Goal: Consume media (video, audio): Consume media (video, audio)

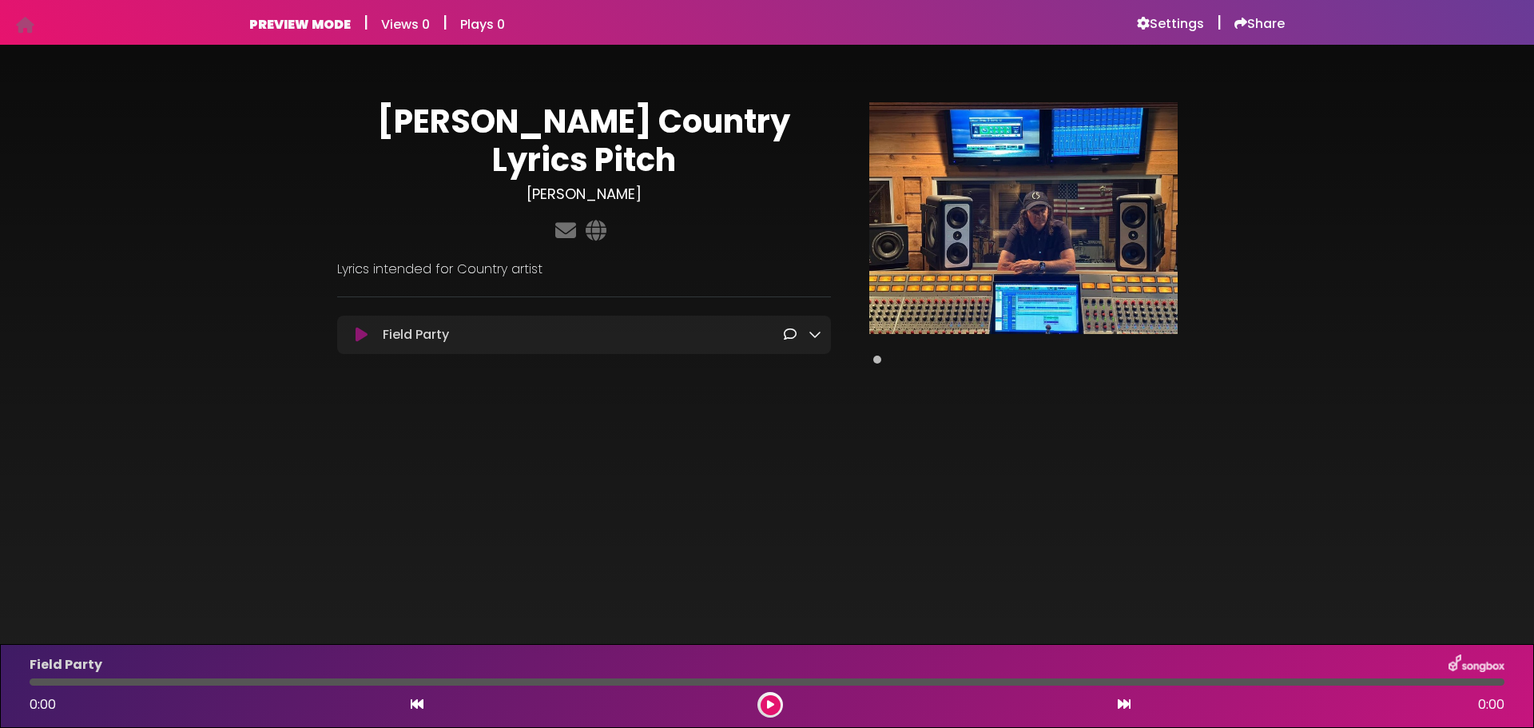
click at [810, 328] on icon at bounding box center [815, 334] width 13 height 13
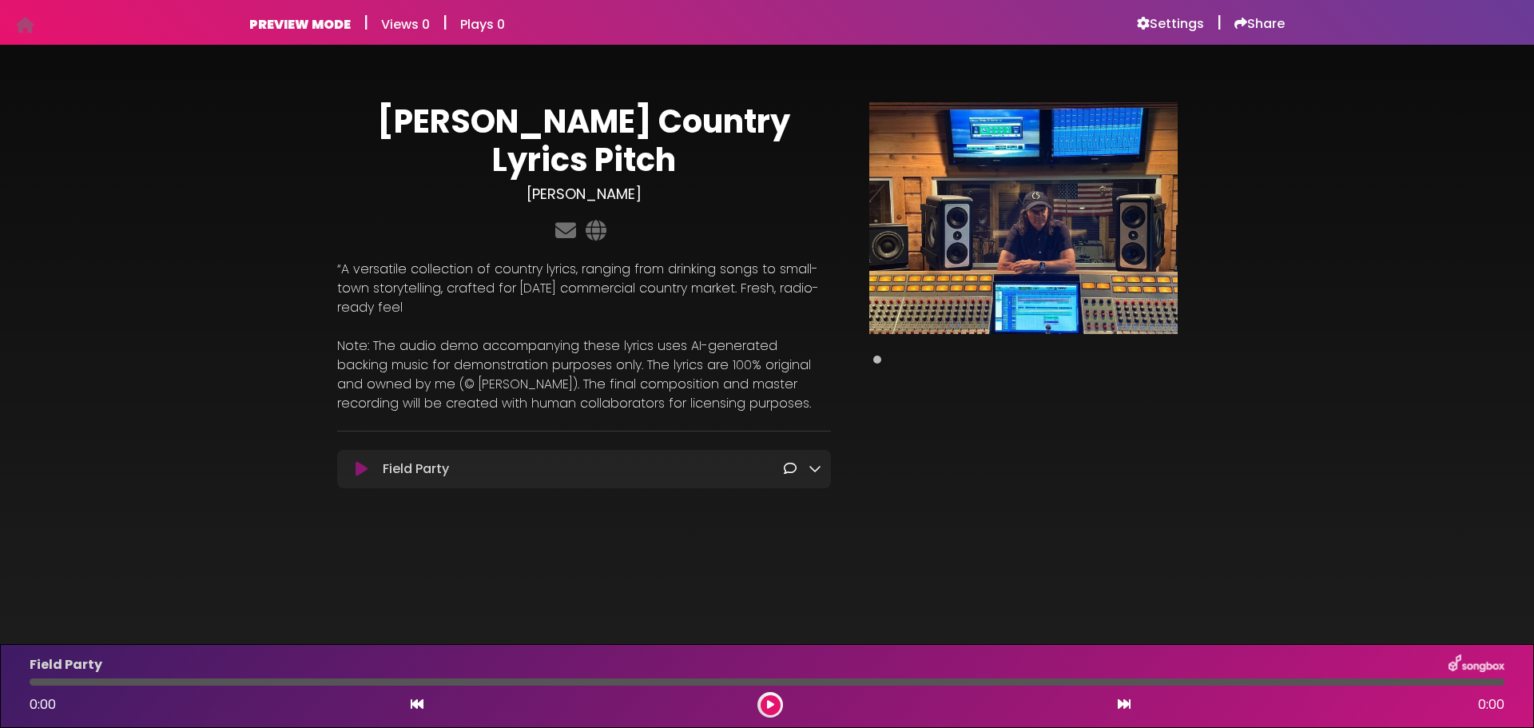
click at [356, 461] on icon at bounding box center [362, 469] width 12 height 16
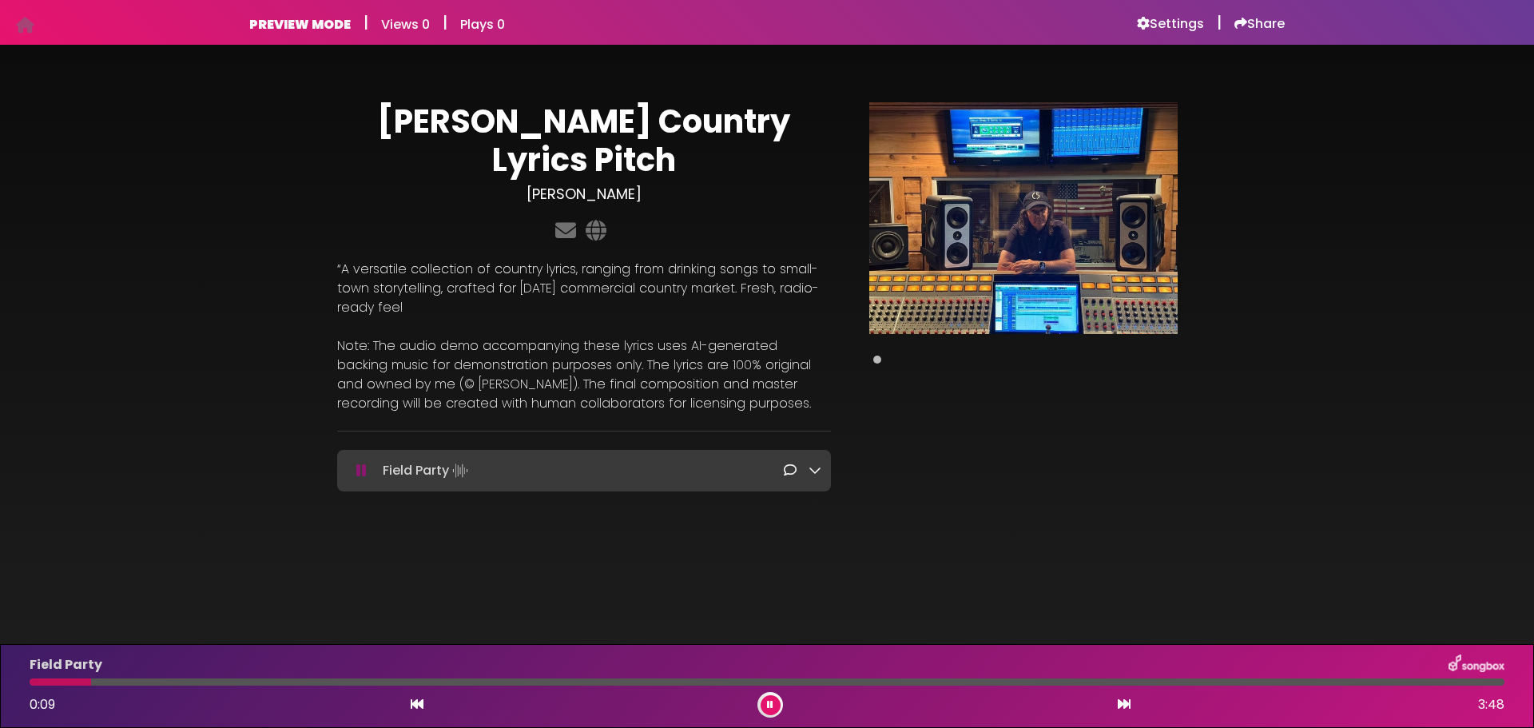
click at [815, 463] on icon at bounding box center [815, 469] width 13 height 13
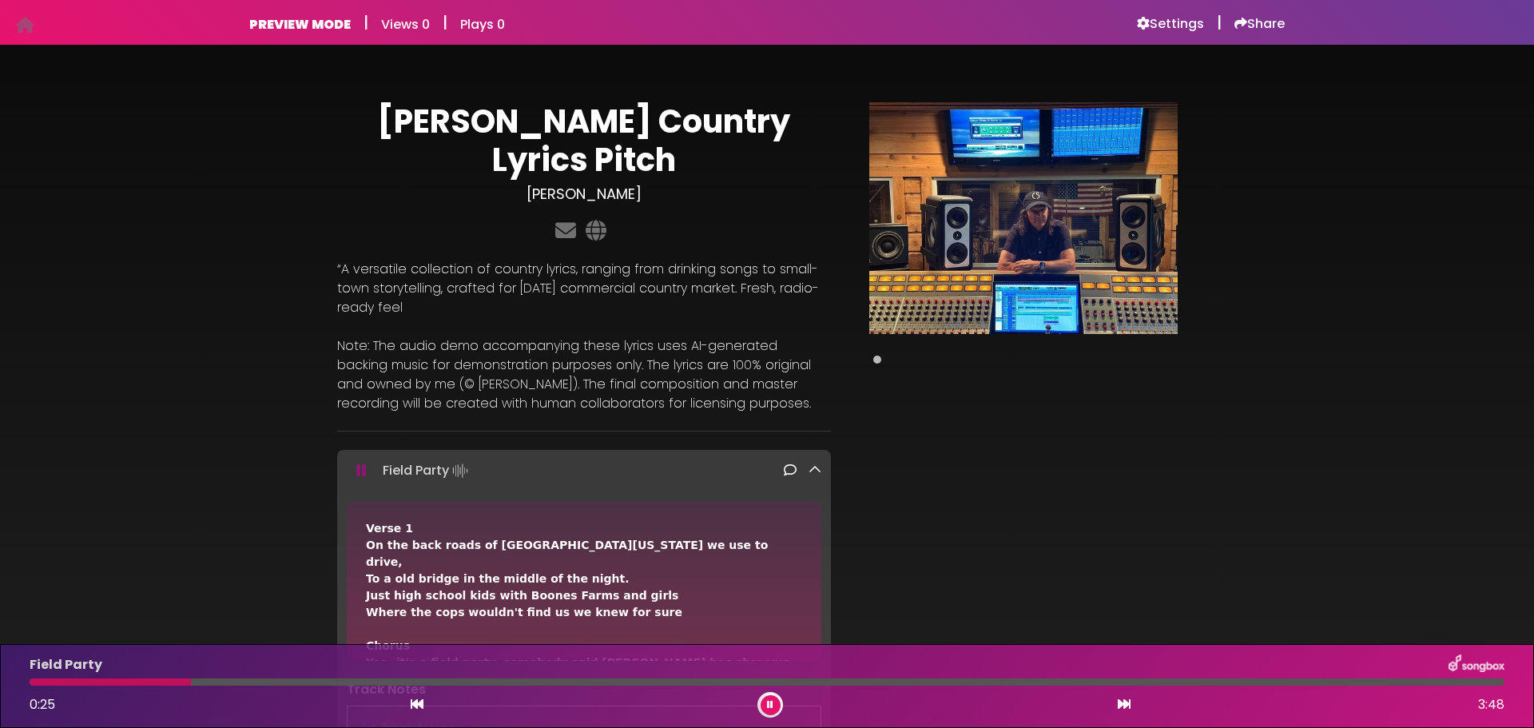
click at [810, 463] on icon at bounding box center [815, 469] width 13 height 13
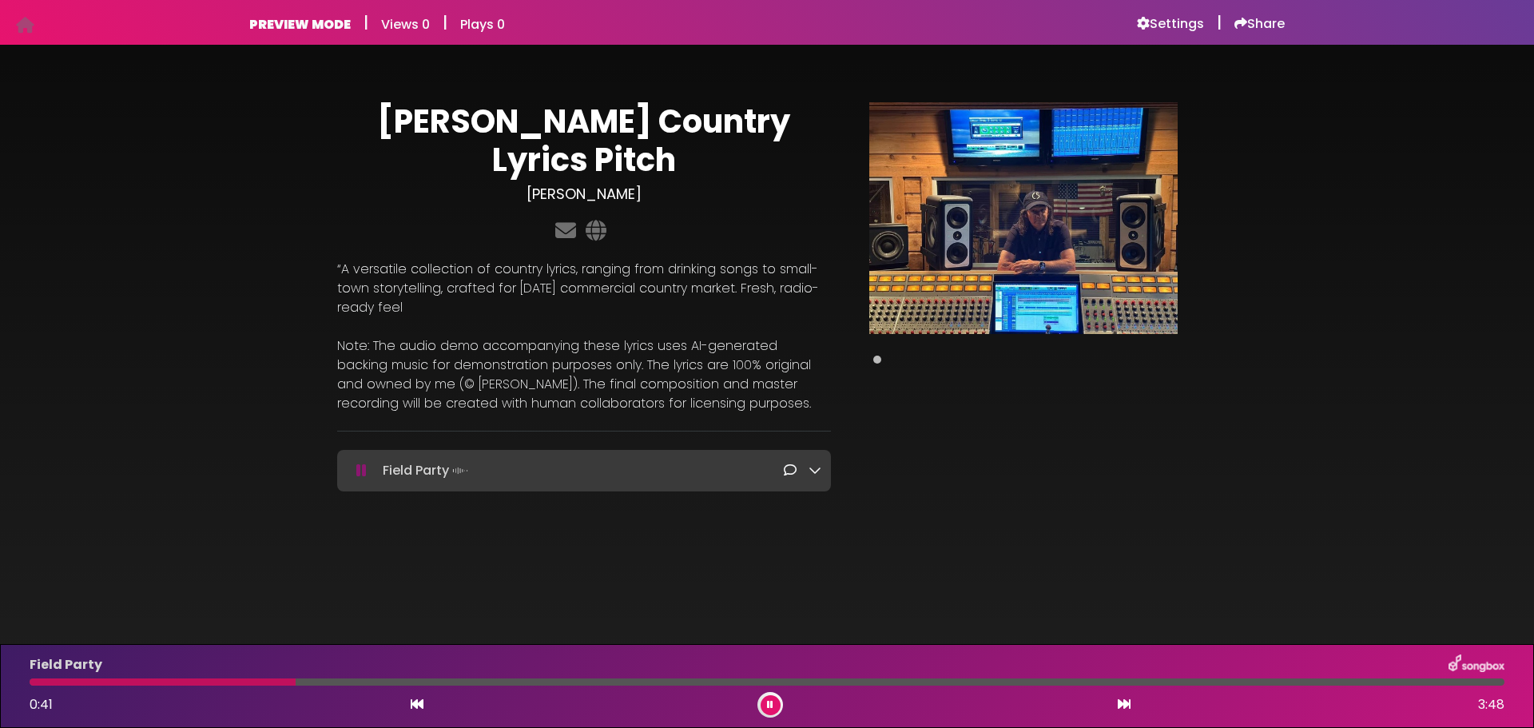
click at [767, 702] on icon at bounding box center [770, 705] width 6 height 10
